Goal: Transaction & Acquisition: Register for event/course

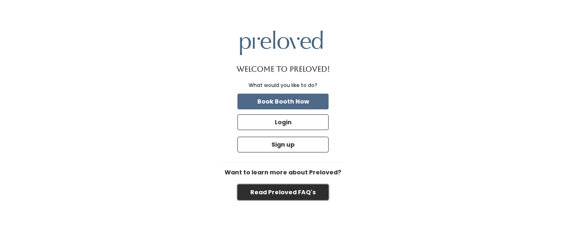
click at [276, 194] on button "Read Preloved FAQ's" at bounding box center [282, 192] width 91 height 16
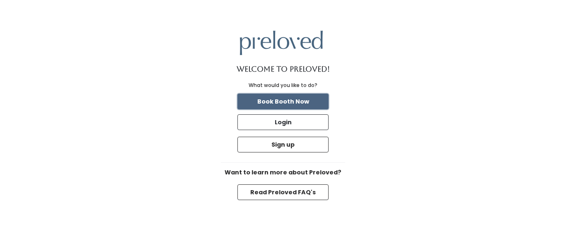
click at [281, 102] on button "Book Booth Now" at bounding box center [282, 102] width 91 height 16
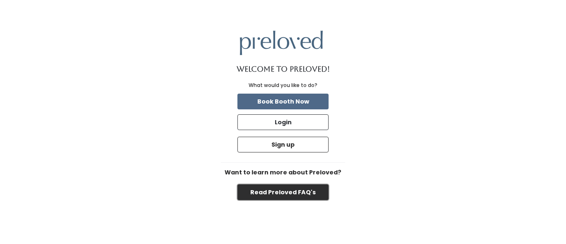
click at [275, 189] on button "Read Preloved FAQ's" at bounding box center [282, 192] width 91 height 16
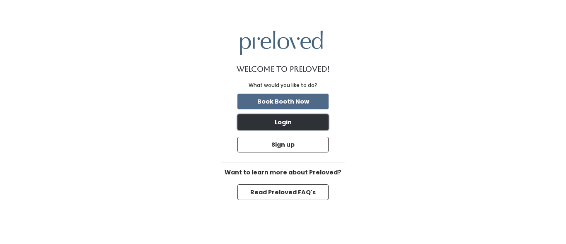
click at [280, 125] on button "Login" at bounding box center [282, 122] width 91 height 16
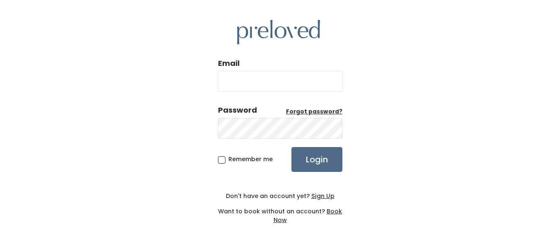
click at [318, 196] on u "Sign Up" at bounding box center [322, 196] width 23 height 8
